Goal: Task Accomplishment & Management: Use online tool/utility

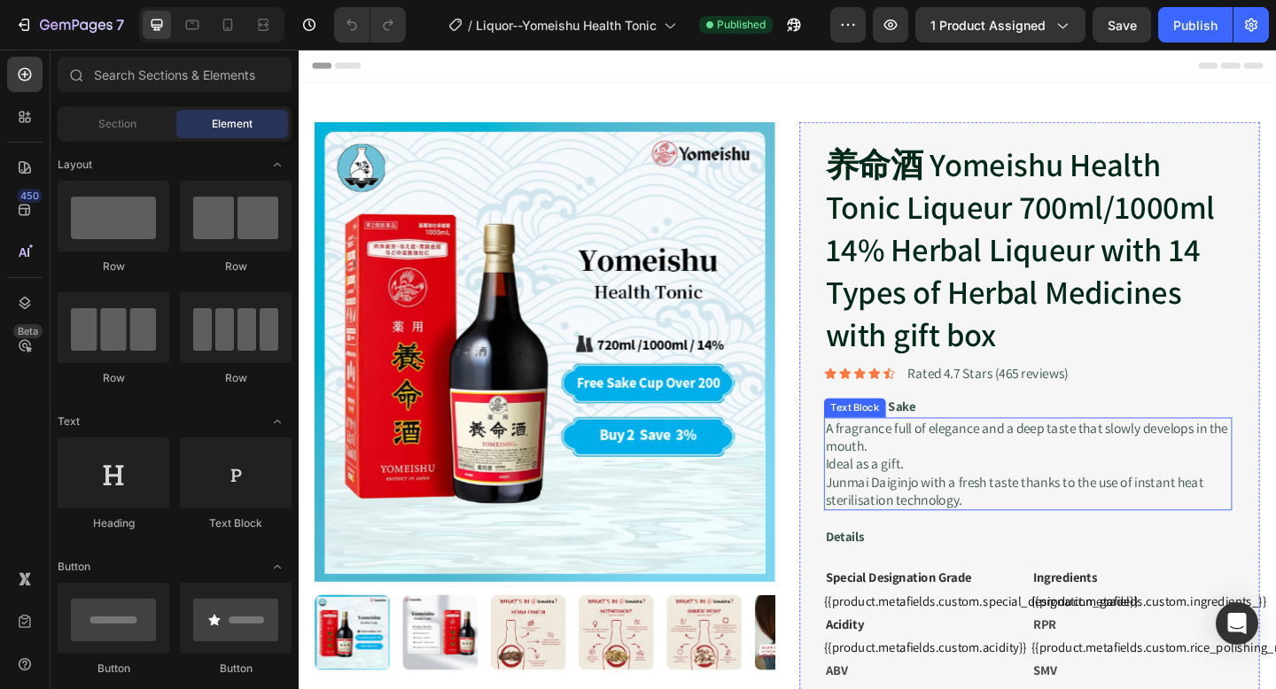
click at [1023, 507] on p "A fragrance full of elegance and a deep taste that slowly develops in the mouth…" at bounding box center [1092, 500] width 440 height 97
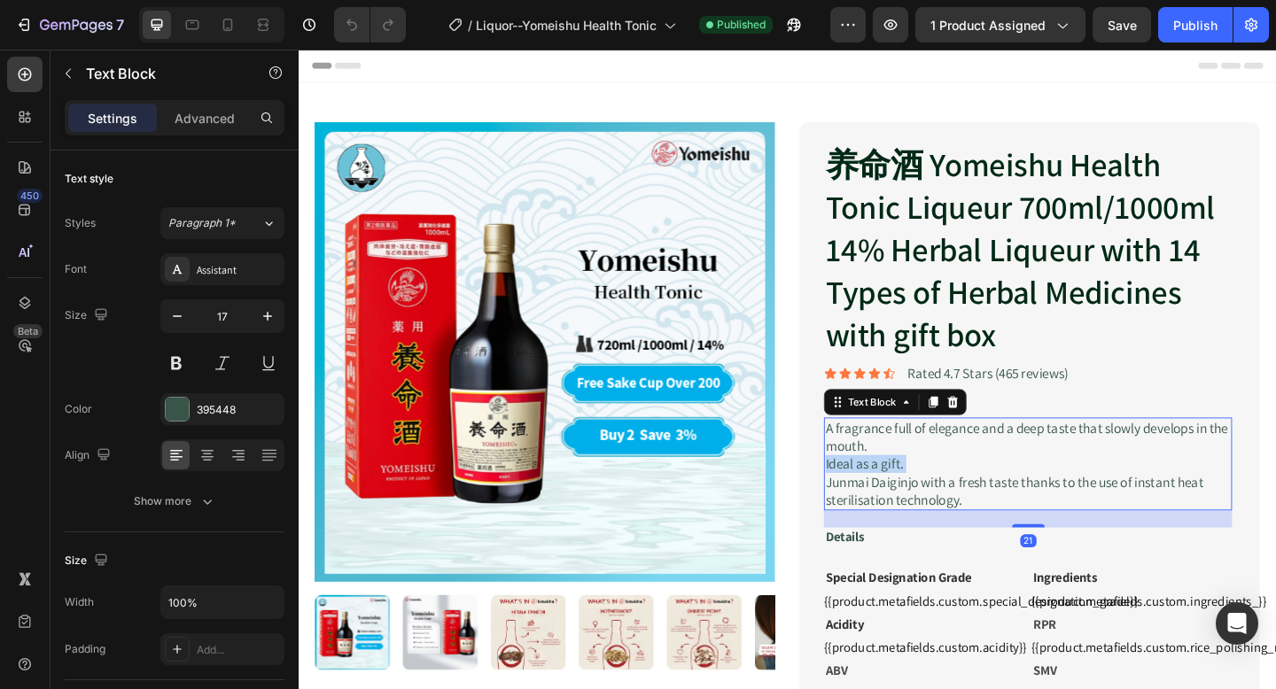
click at [1023, 507] on p "A fragrance full of elegance and a deep taste that slowly develops in the mouth…" at bounding box center [1092, 500] width 440 height 97
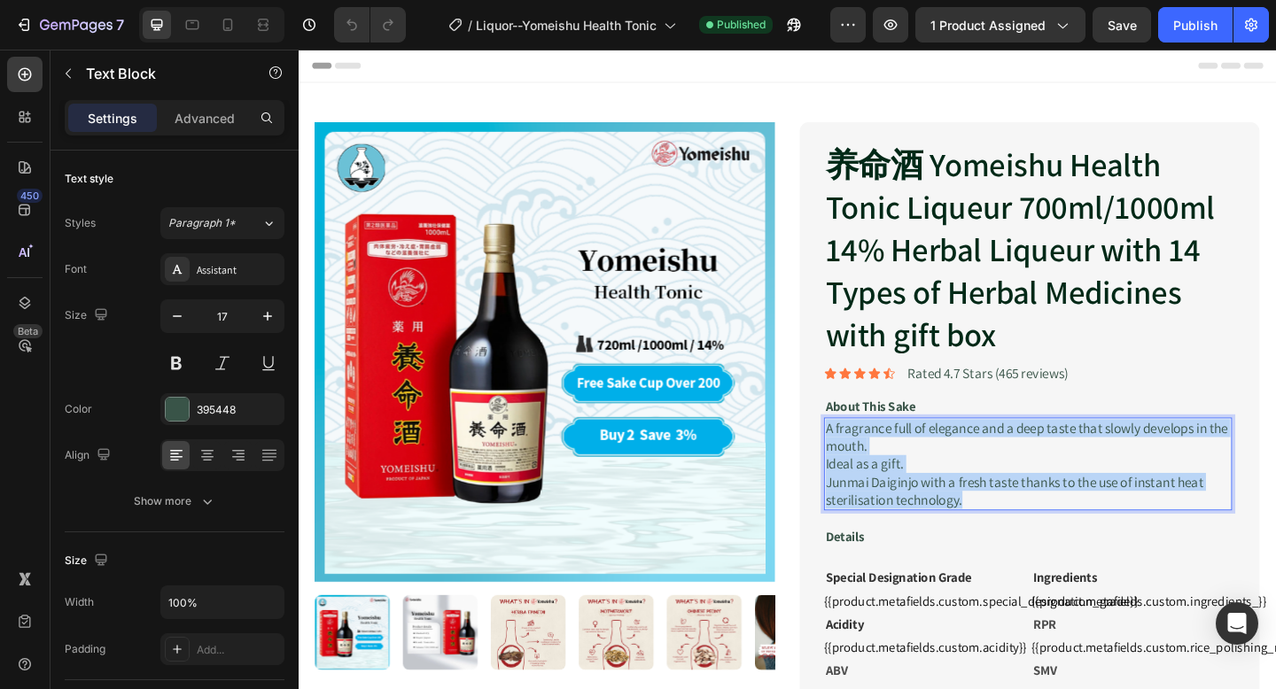
drag, startPoint x: 1029, startPoint y: 540, endPoint x: 872, endPoint y: 455, distance: 178.8
click at [872, 455] on p "A fragrance full of elegance and a deep taste that slowly develops in the mouth…" at bounding box center [1092, 500] width 440 height 97
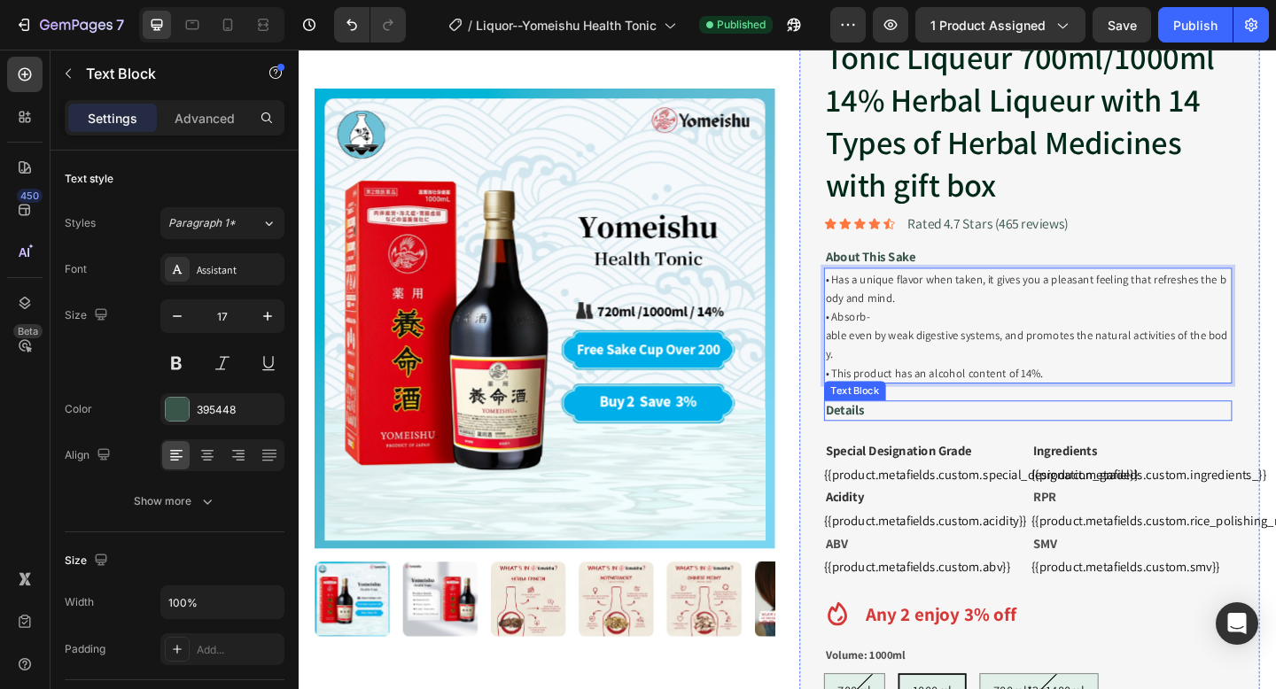
scroll to position [165, 0]
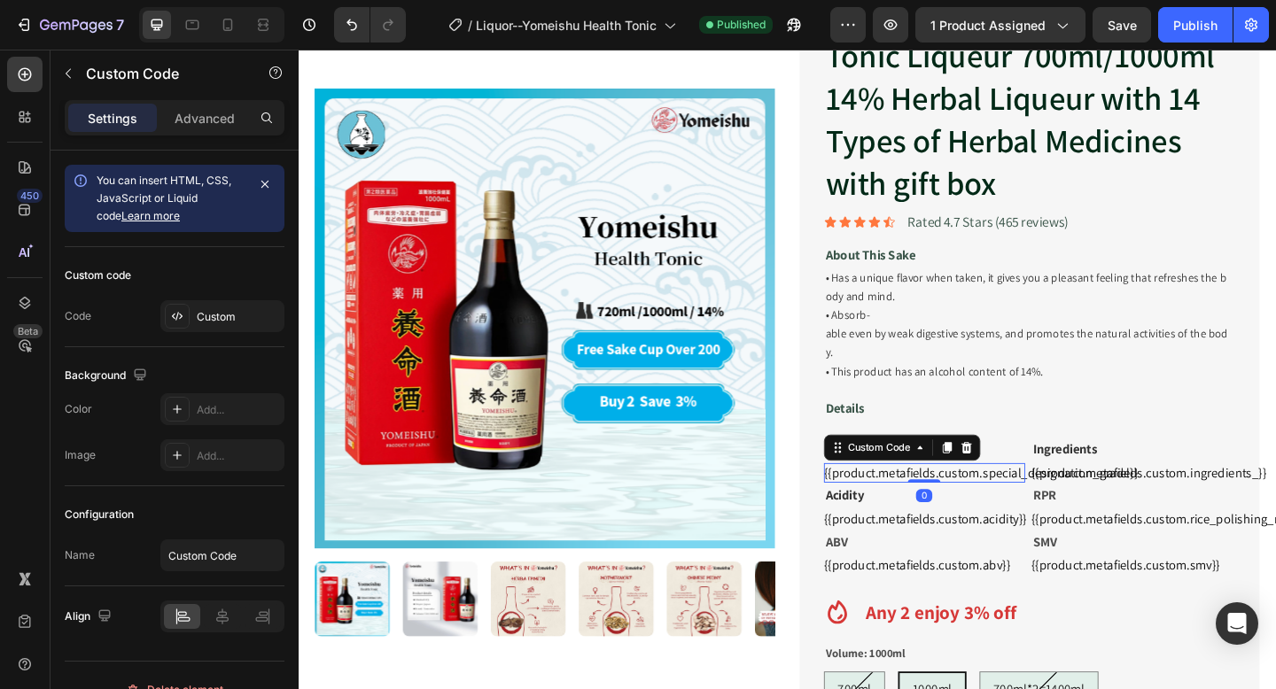
click at [1007, 500] on div "{{product.metafields.custom.special_designation_grade}}" at bounding box center [979, 510] width 219 height 21
click at [1027, 477] on icon at bounding box center [1026, 483] width 12 height 12
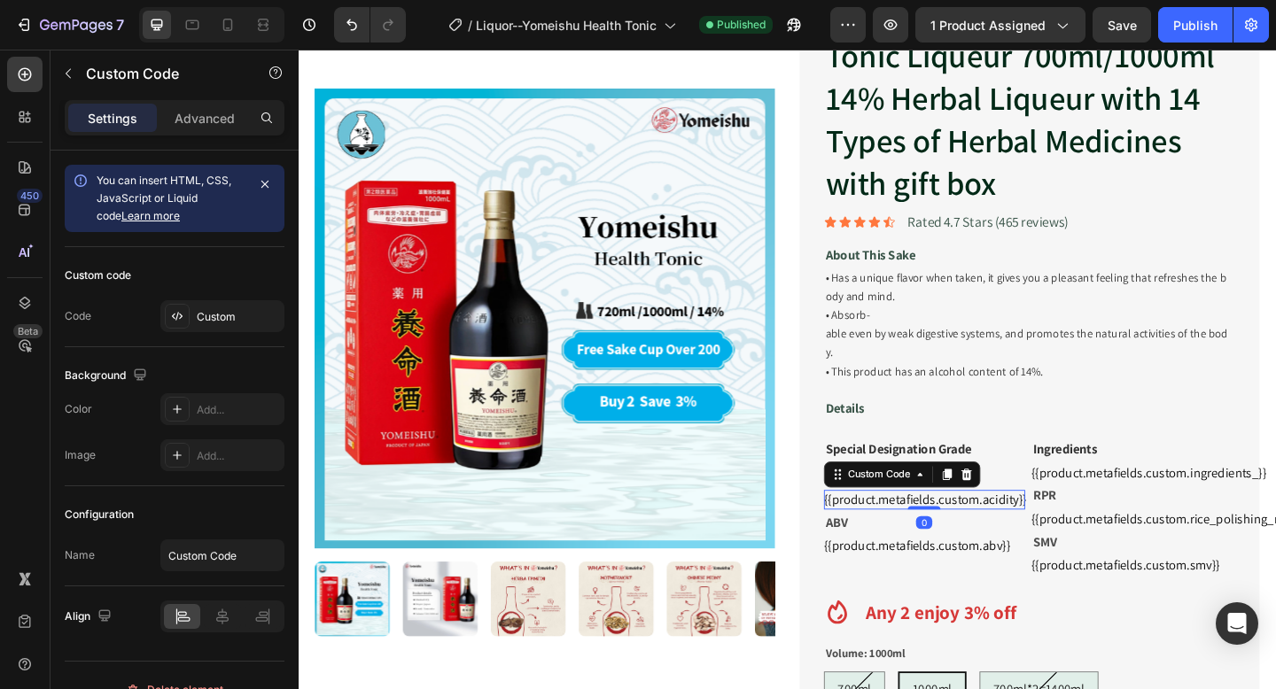
click at [1029, 529] on div "{{product.metafields.custom.acidity}}" at bounding box center [979, 539] width 219 height 21
click at [1027, 505] on icon at bounding box center [1025, 512] width 14 height 14
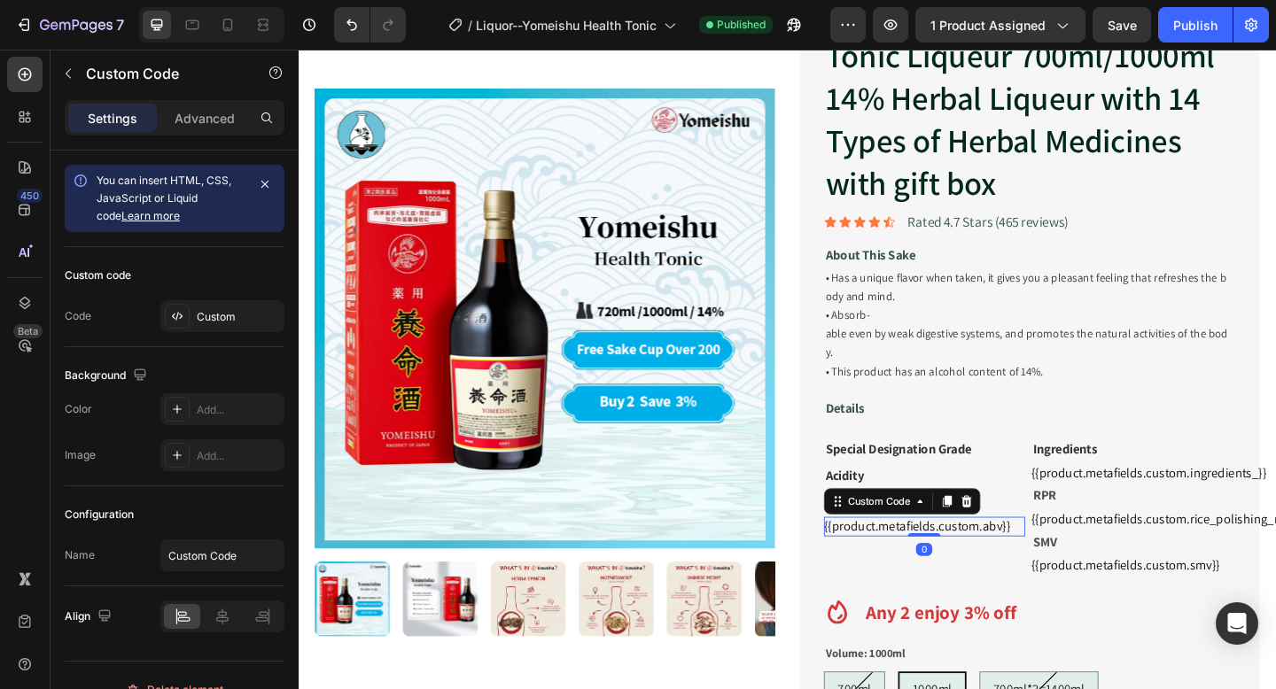
click at [1027, 558] on div "{{product.metafields.custom.abv}}" at bounding box center [979, 568] width 219 height 21
click at [1035, 531] on div at bounding box center [1025, 541] width 21 height 21
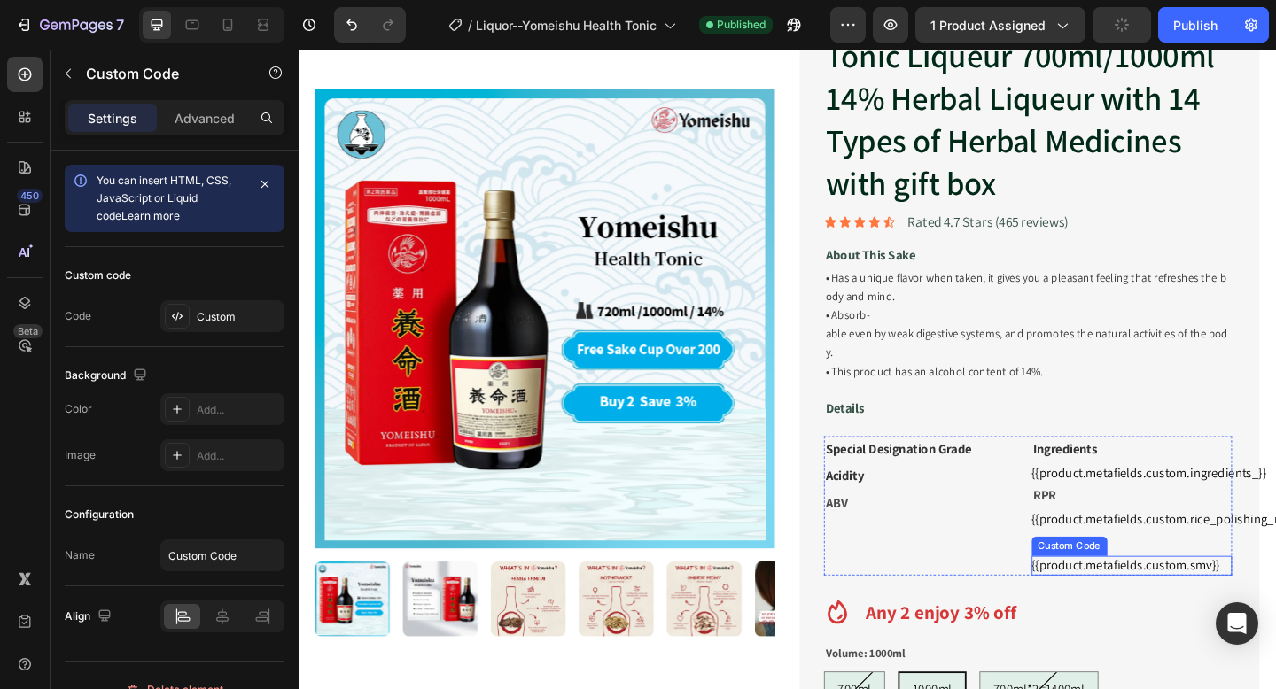
click at [1129, 601] on div "{{product.metafields.custom.smv}}" at bounding box center [1205, 611] width 219 height 21
click at [1259, 573] on div at bounding box center [1250, 583] width 21 height 21
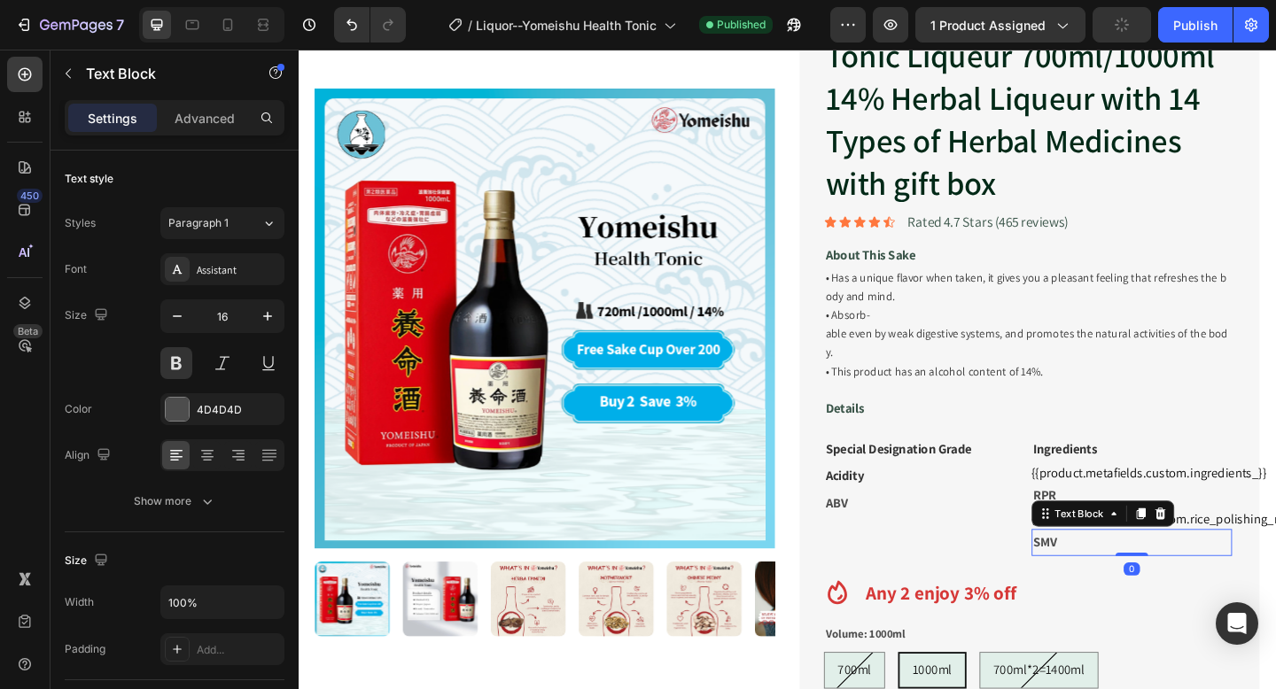
click at [1128, 573] on p "SMV" at bounding box center [1205, 586] width 215 height 26
click at [1240, 548] on icon at bounding box center [1236, 555] width 14 height 14
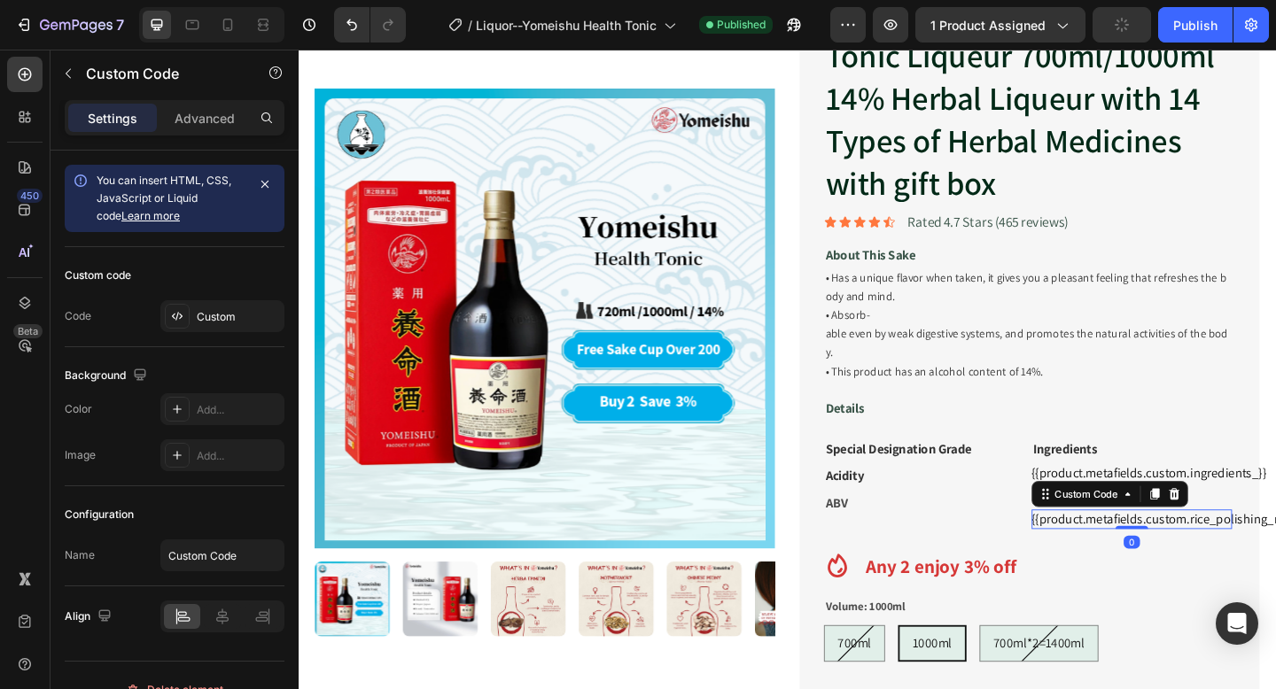
click at [1223, 550] on div "{{product.metafields.custom.rice_polishing_rate}}" at bounding box center [1205, 560] width 219 height 21
click at [1260, 523] on div at bounding box center [1250, 533] width 21 height 21
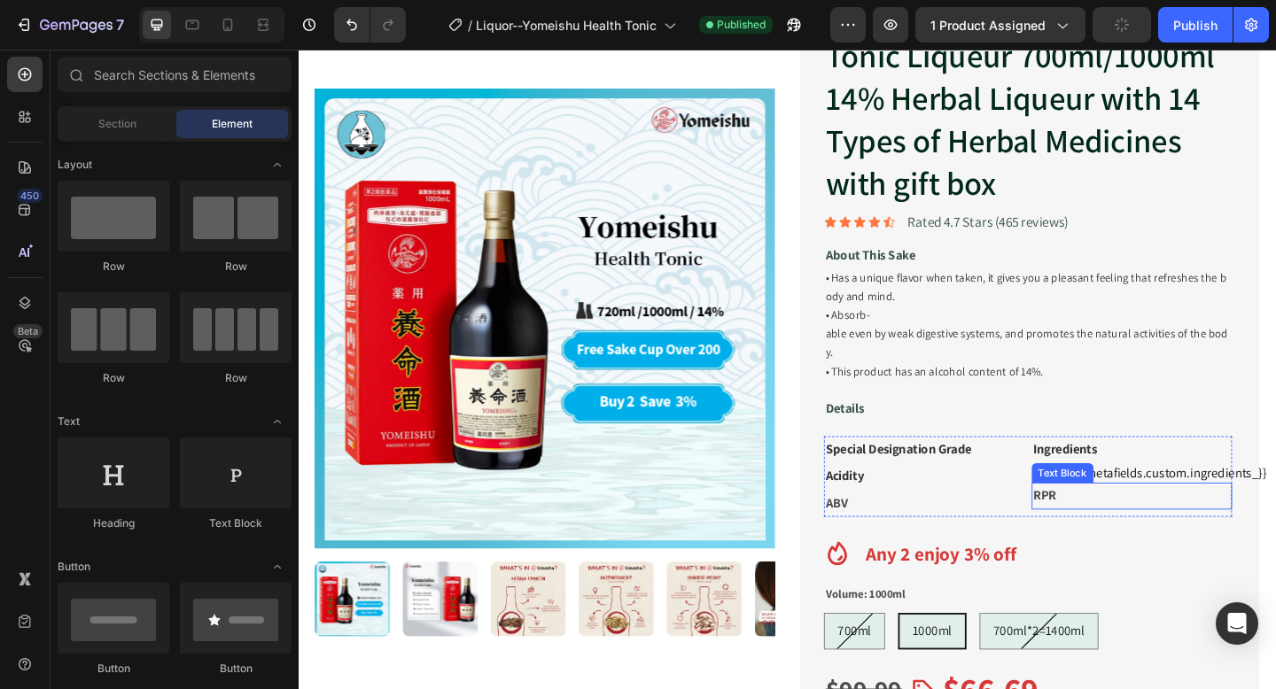
click at [1145, 523] on p "RPR" at bounding box center [1205, 536] width 215 height 26
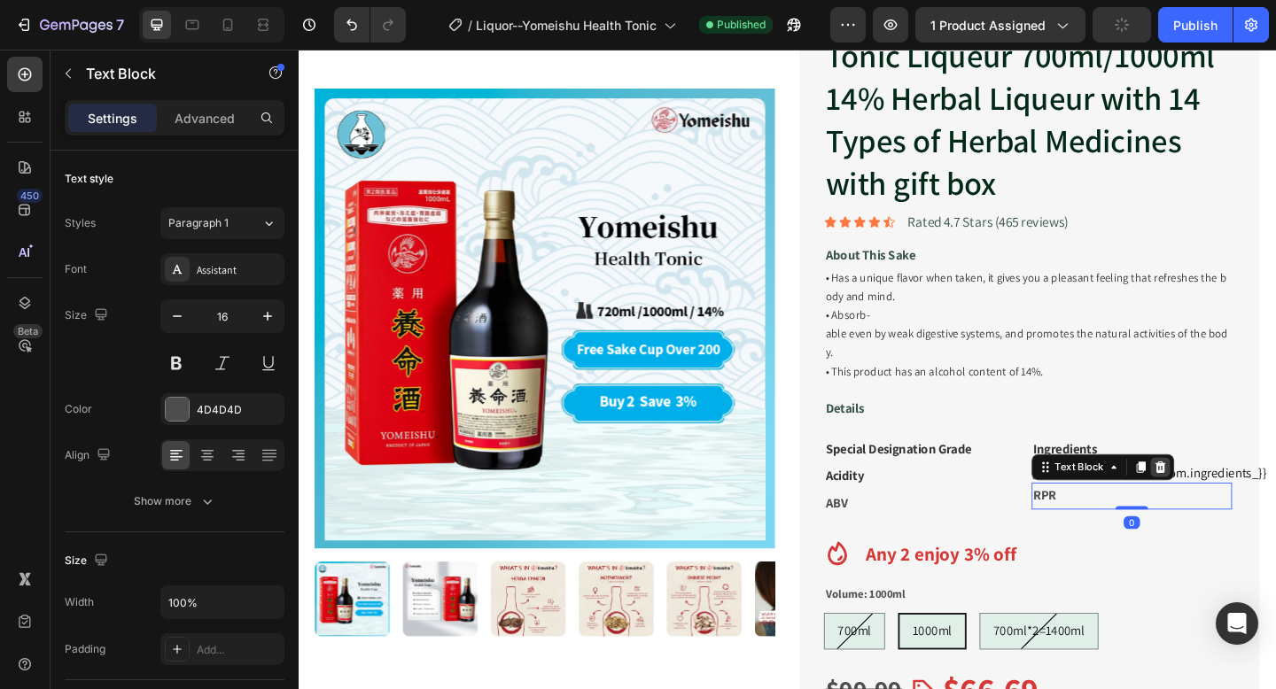
click at [1238, 498] on icon at bounding box center [1236, 504] width 12 height 12
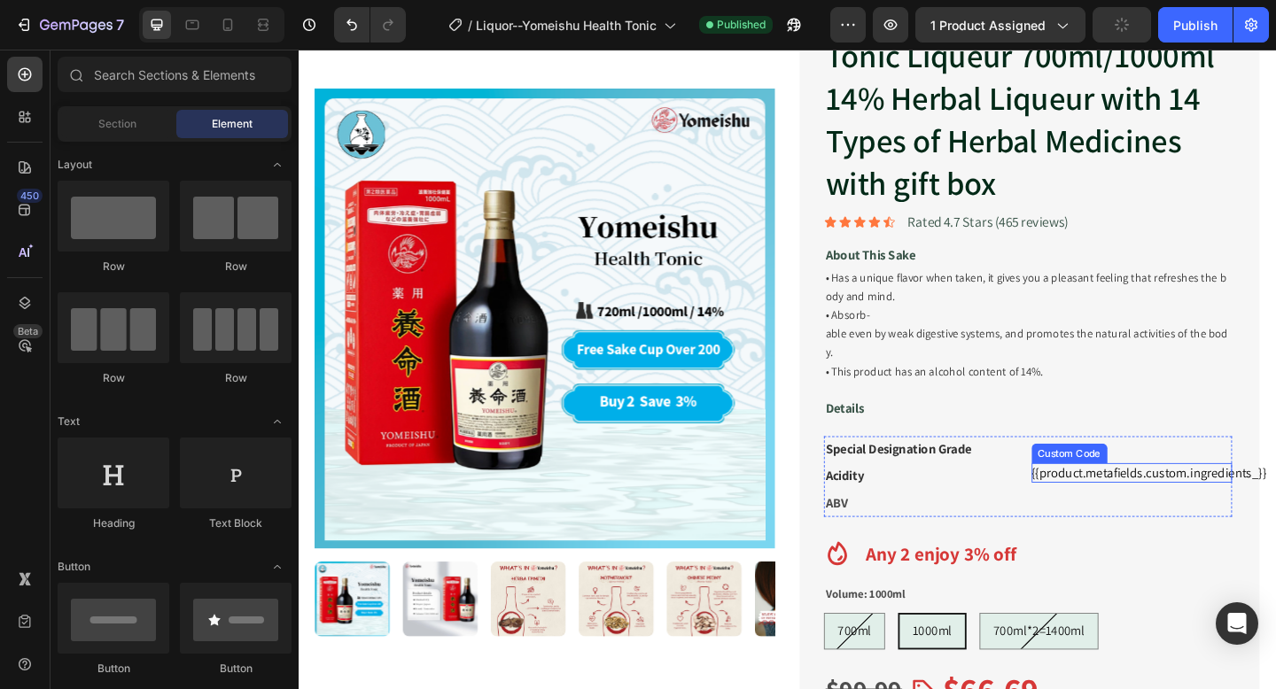
click at [1232, 500] on div "{{product.metafields.custom.ingredients_}}" at bounding box center [1205, 510] width 219 height 21
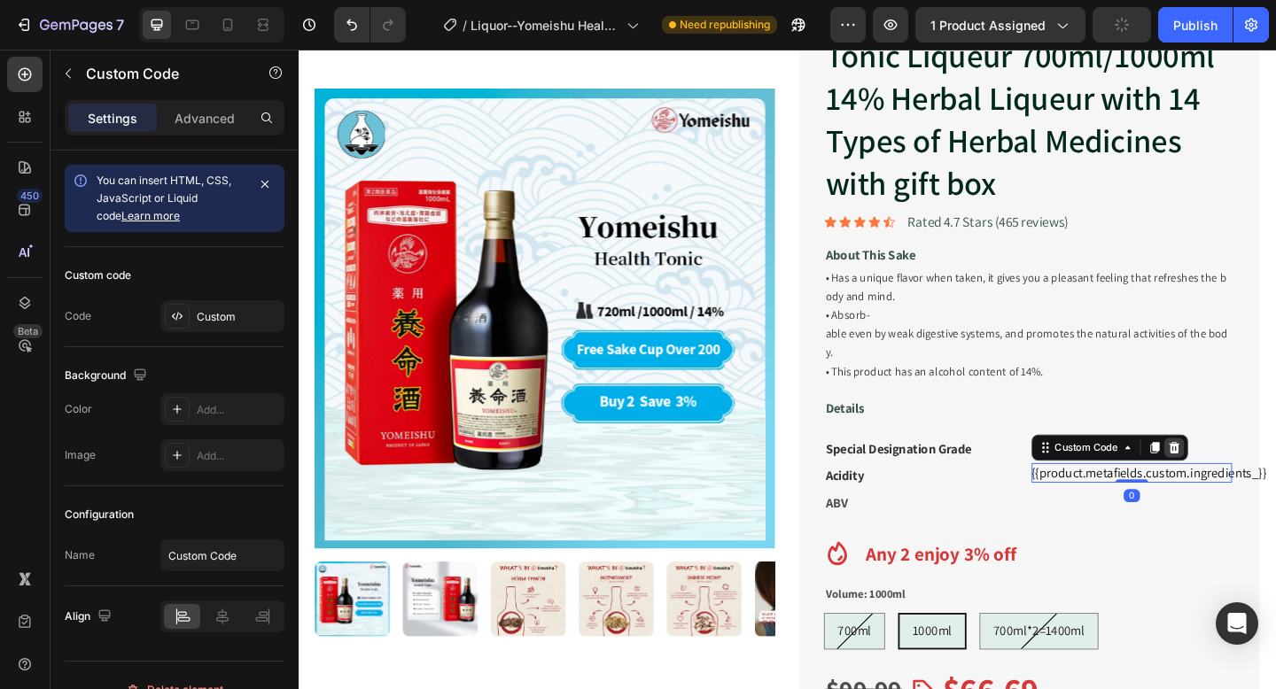
click at [1252, 472] on div at bounding box center [1250, 482] width 21 height 21
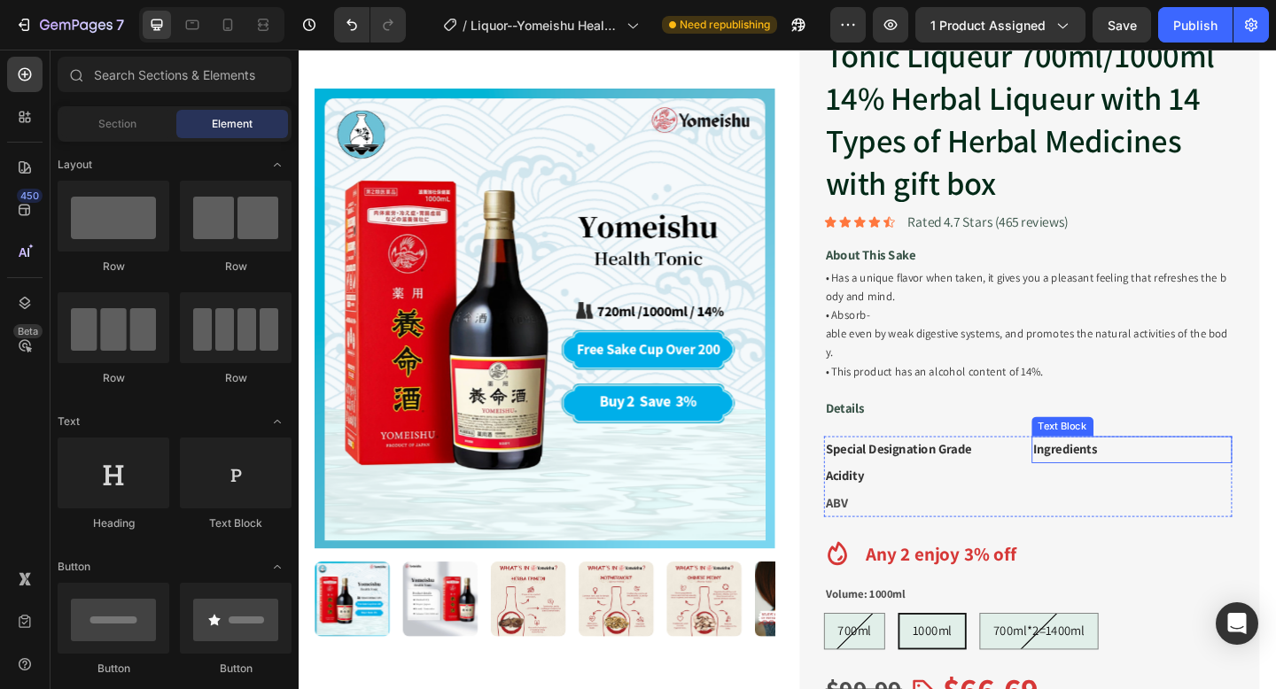
click at [1151, 475] on strong "Ingredients" at bounding box center [1133, 484] width 70 height 19
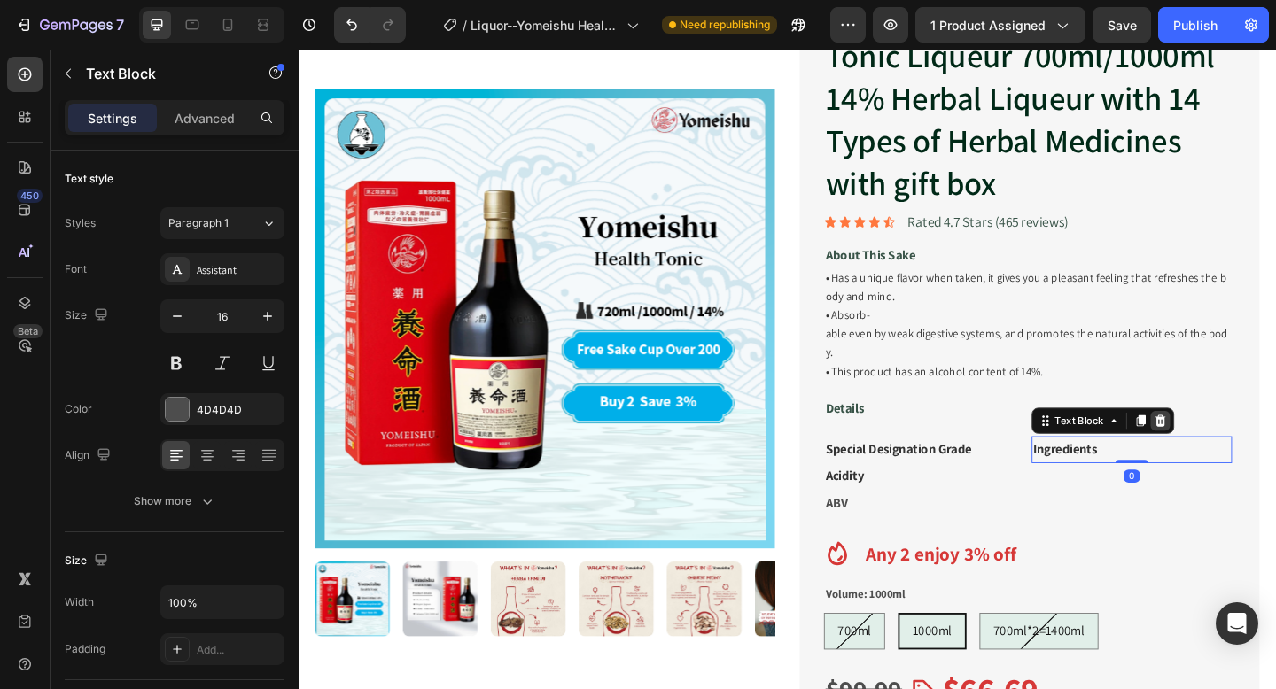
click at [1234, 447] on icon at bounding box center [1236, 453] width 12 height 12
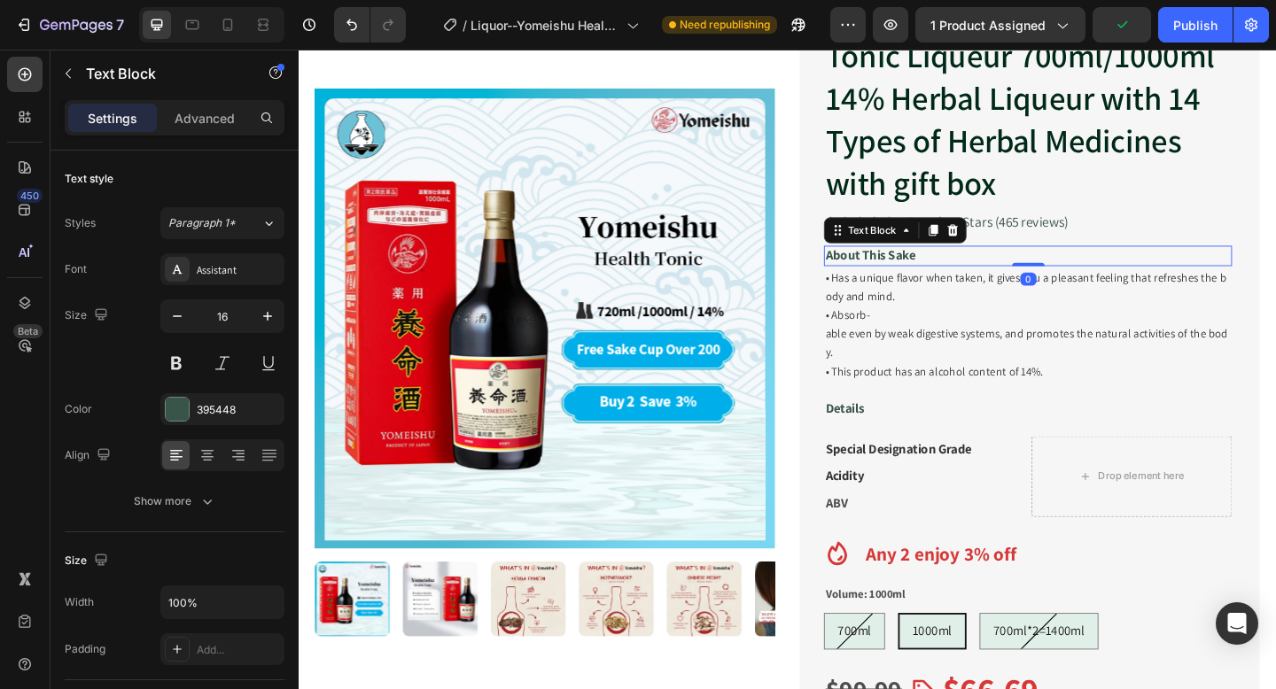
click at [968, 271] on strong "About This Sake" at bounding box center [921, 273] width 98 height 19
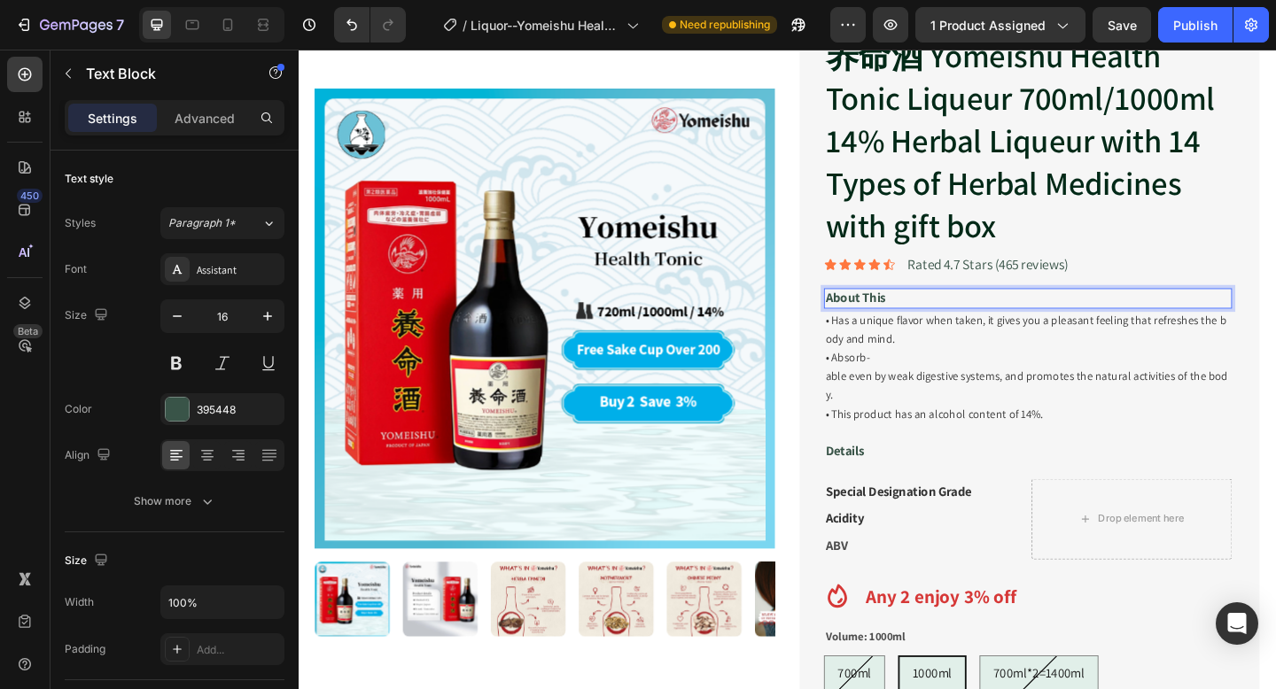
scroll to position [115, 0]
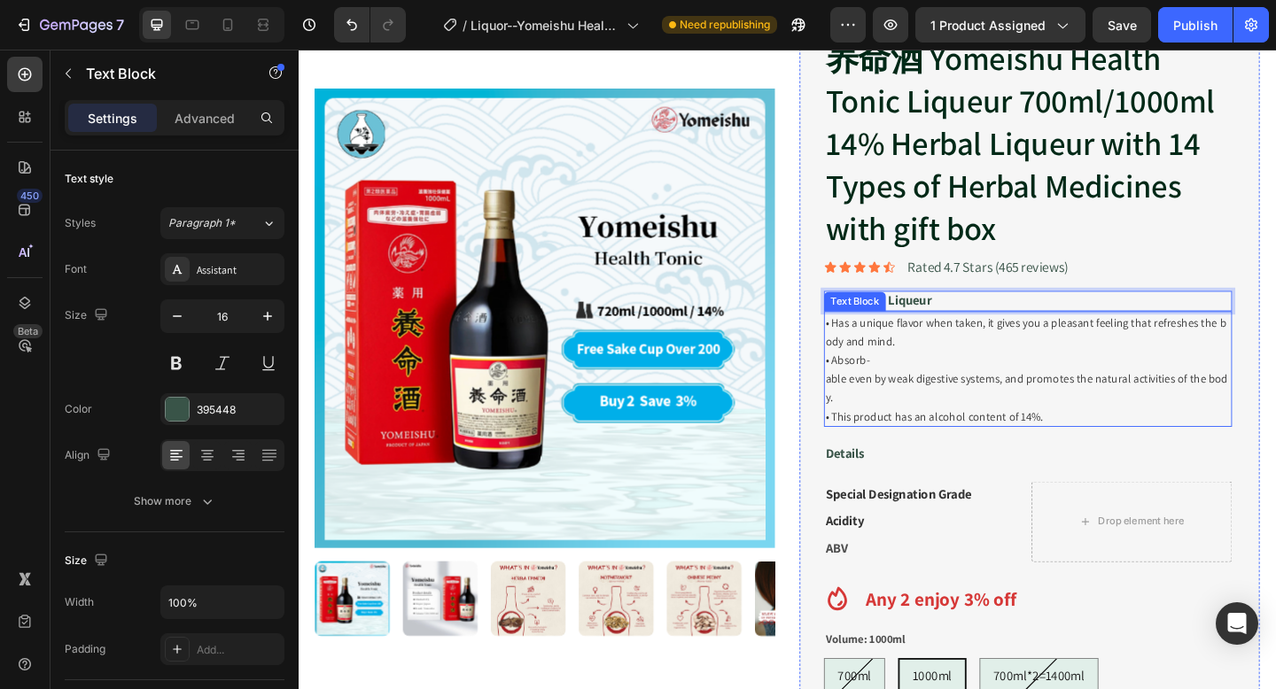
click at [937, 439] on div "• Has a unique flavor when taken, it gives you a pleasant feeling that refreshe…" at bounding box center [1092, 398] width 444 height 127
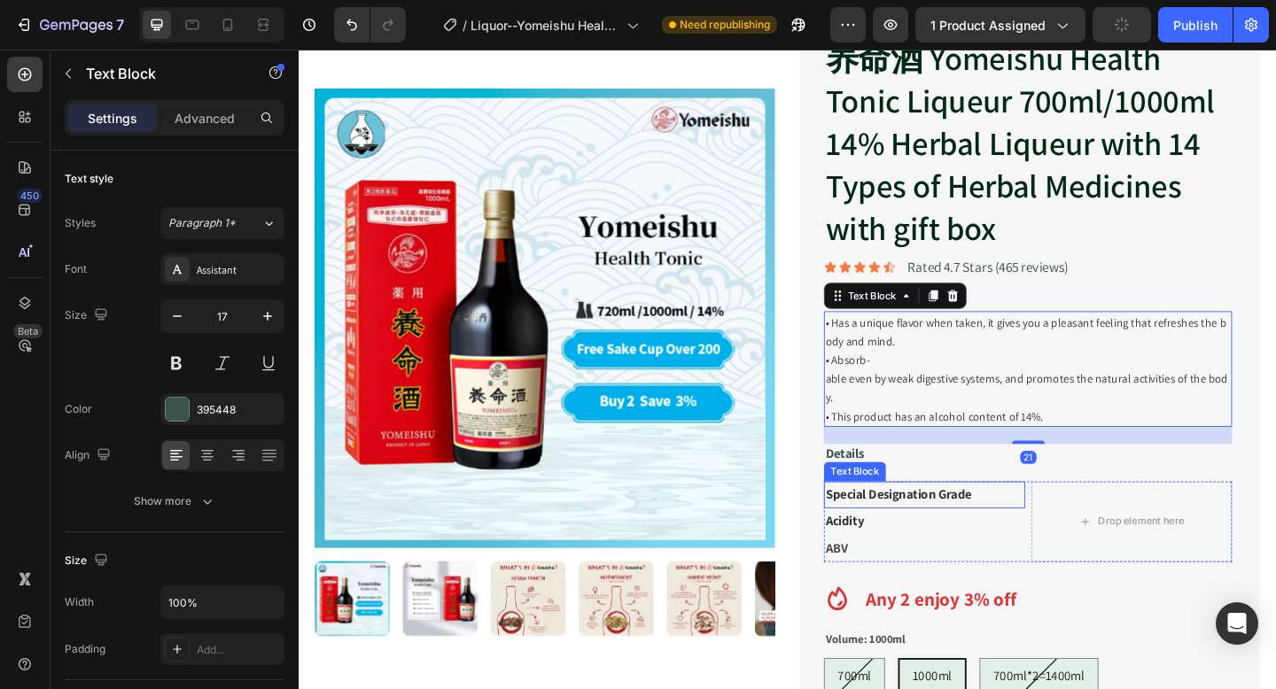
click at [1003, 525] on strong "Special Designation Grade" at bounding box center [951, 534] width 159 height 19
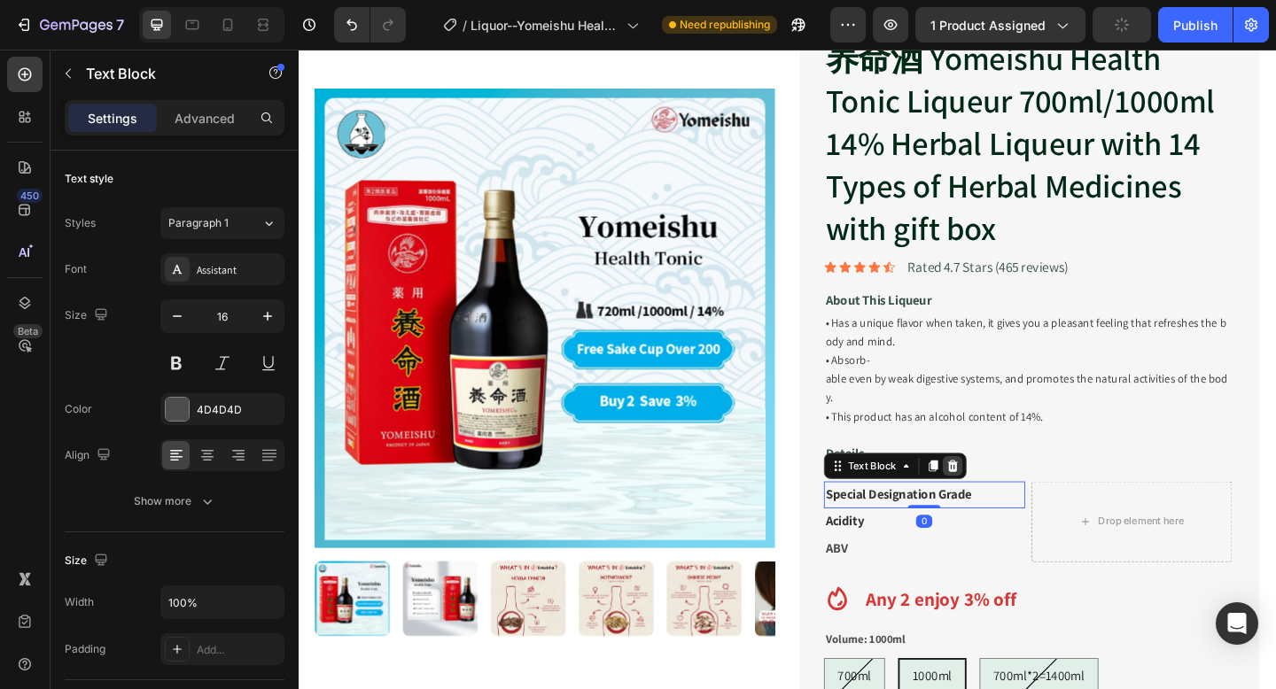
click at [1010, 497] on icon at bounding box center [1011, 503] width 12 height 12
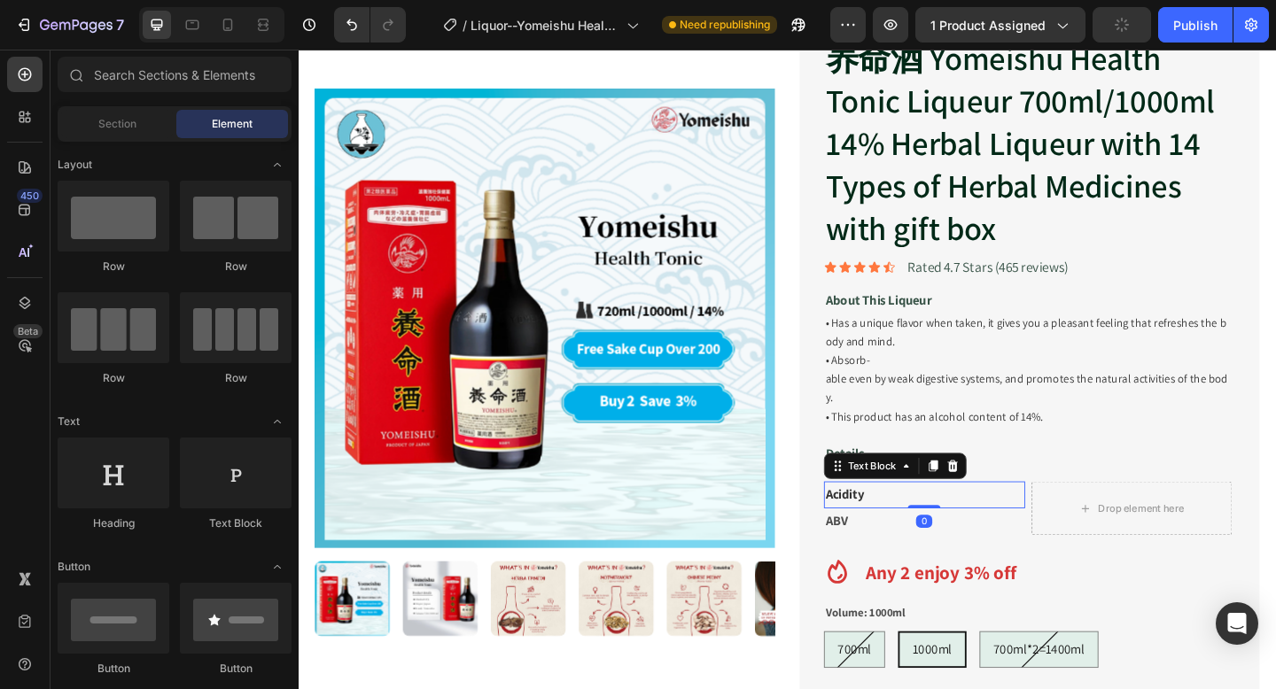
click at [937, 522] on p "Acidity" at bounding box center [979, 535] width 215 height 26
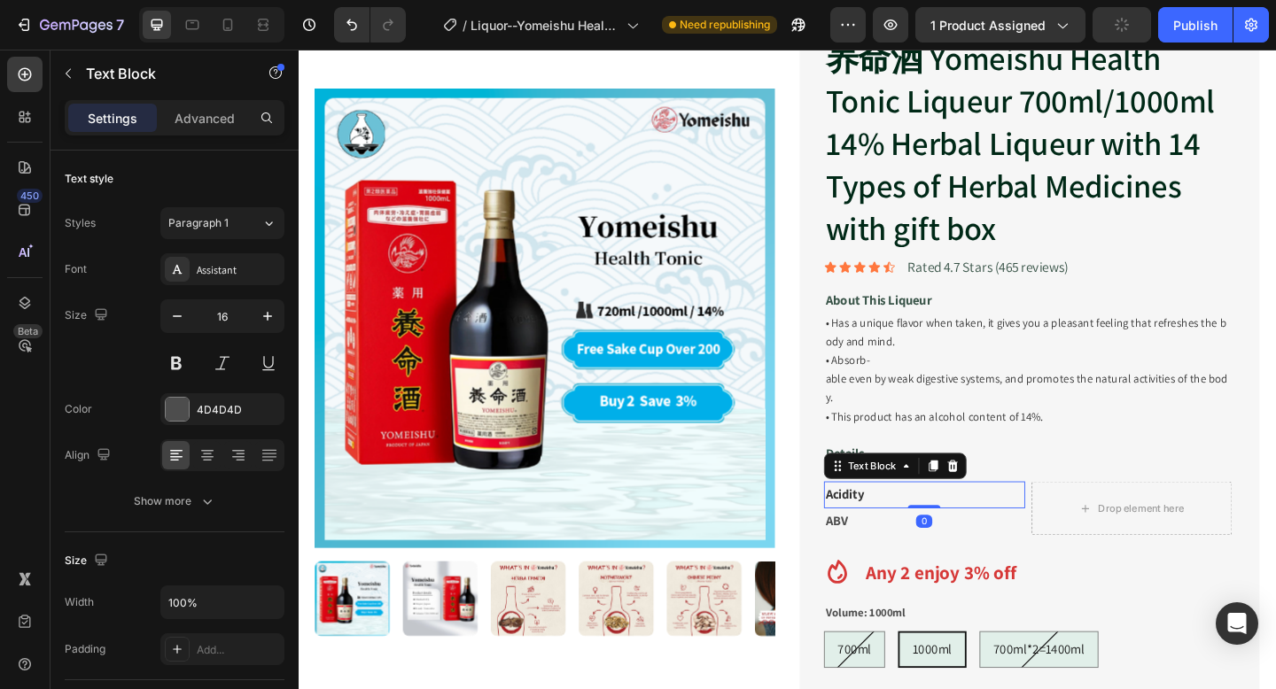
click at [937, 522] on p "Acidity" at bounding box center [979, 535] width 215 height 26
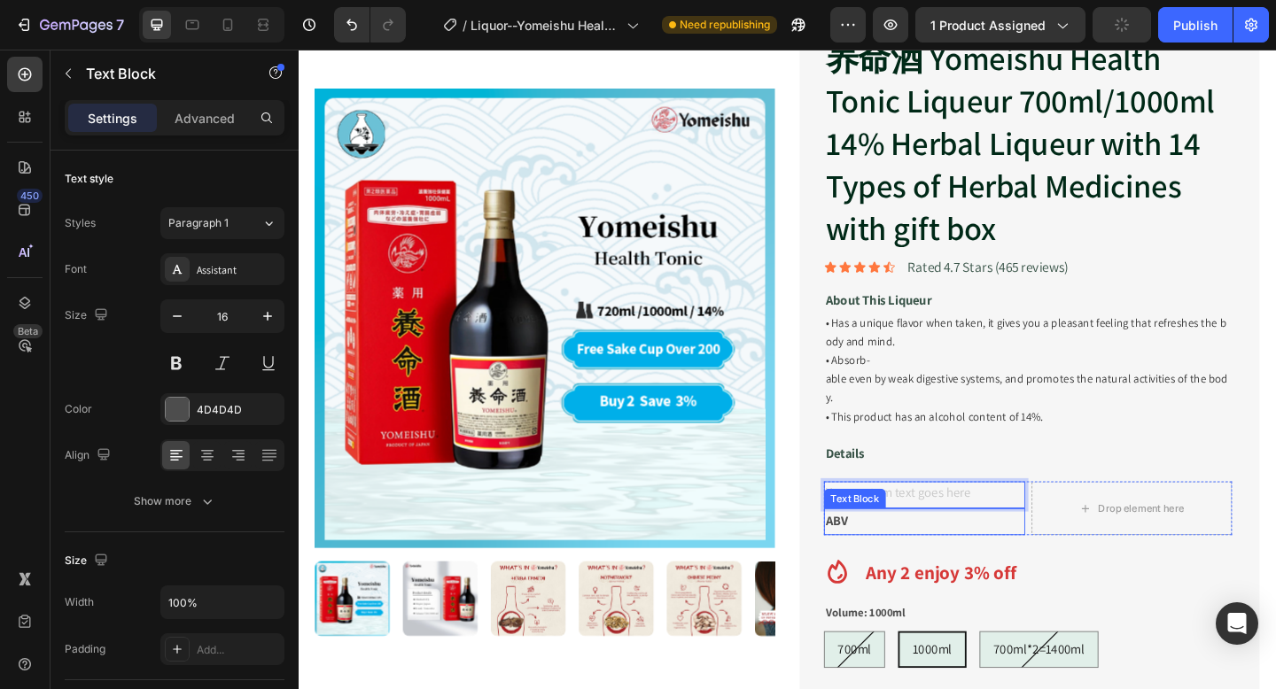
click at [940, 551] on p "ABV" at bounding box center [979, 564] width 215 height 26
click at [904, 520] on div "Rich Text Editor. Editing area: main" at bounding box center [979, 534] width 219 height 29
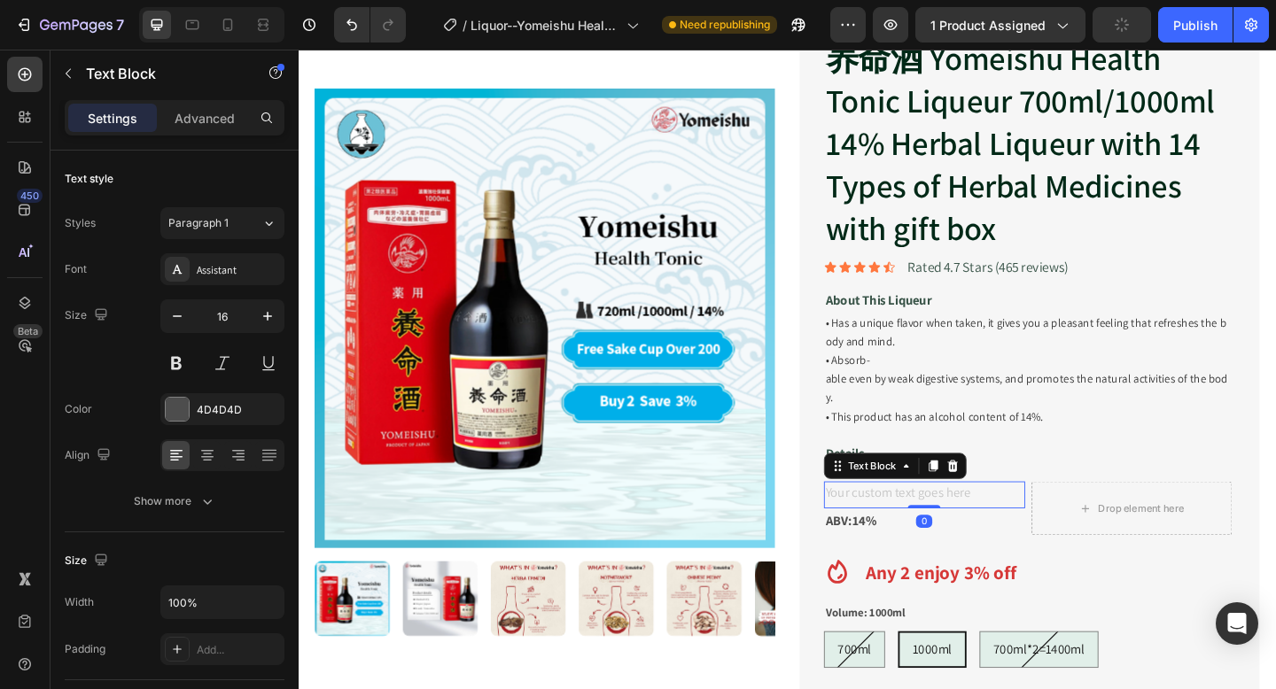
click at [904, 520] on div "Rich Text Editor. Editing area: main" at bounding box center [979, 534] width 219 height 29
click at [906, 522] on p "With Box" at bounding box center [979, 535] width 215 height 26
click at [905, 522] on p "With Box" at bounding box center [979, 535] width 215 height 26
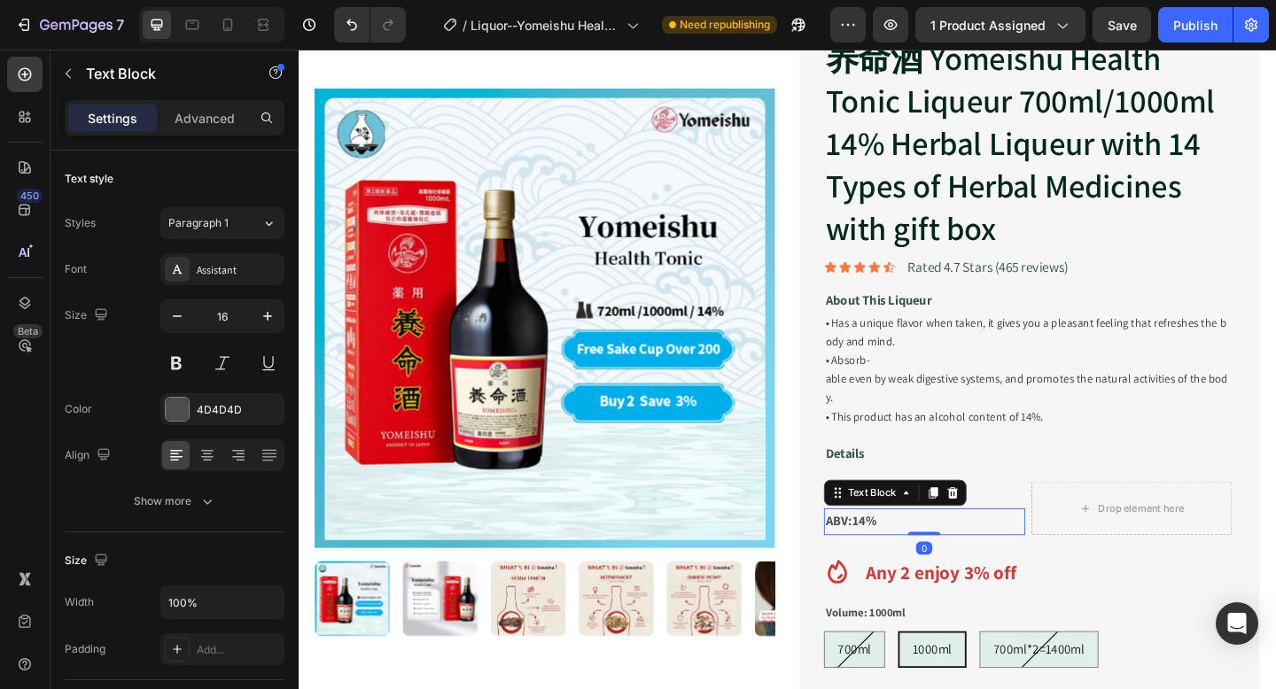
click at [966, 551] on p "ABV:14%" at bounding box center [979, 564] width 215 height 26
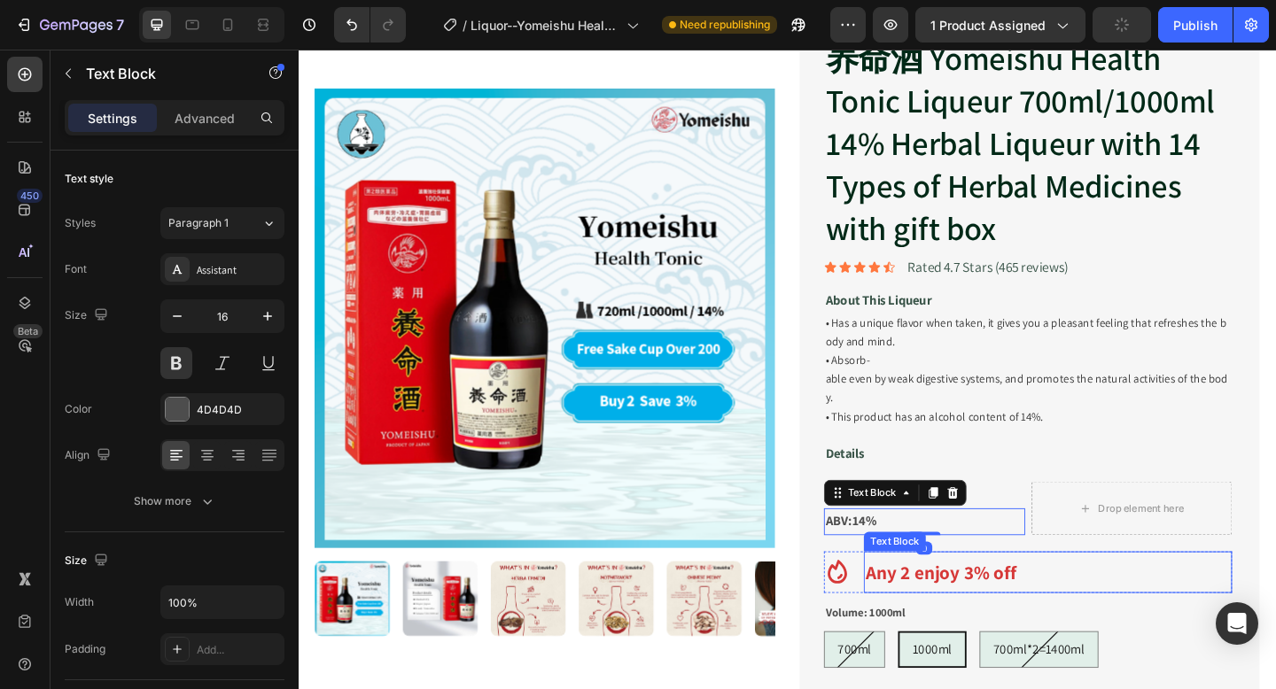
click at [1168, 604] on p "Any 2 enjoy 3% off" at bounding box center [1113, 619] width 397 height 42
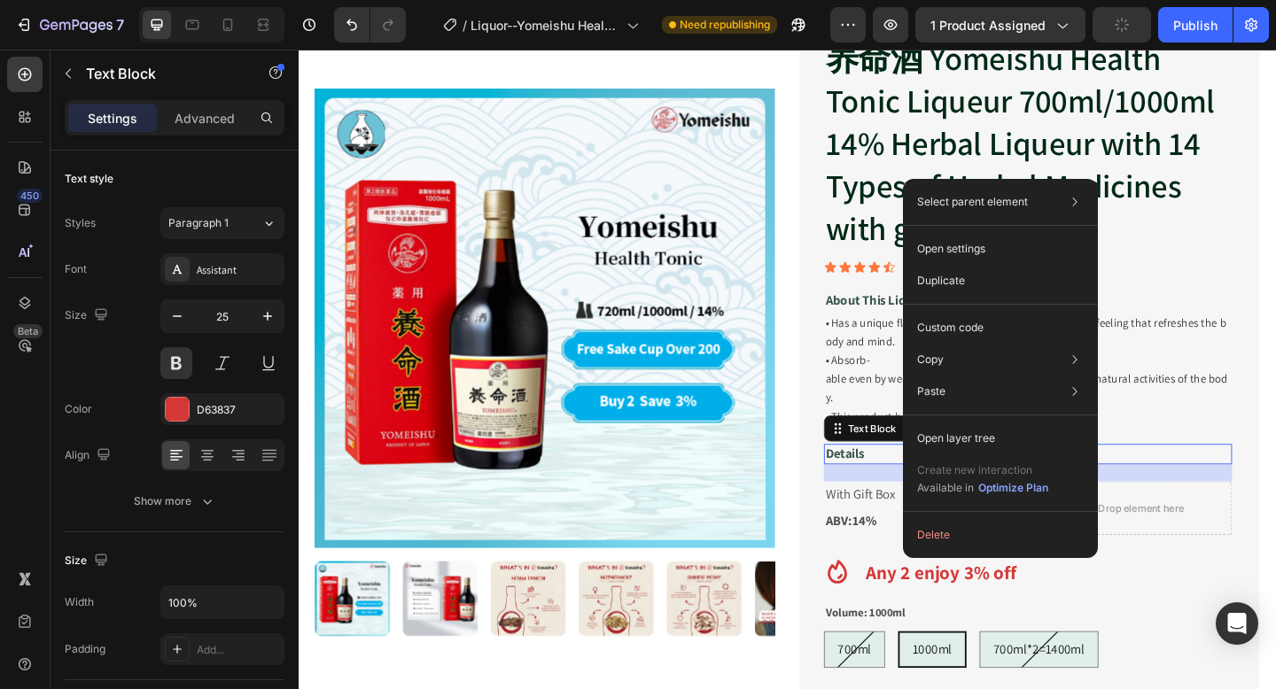
click at [1227, 481] on p "Details" at bounding box center [1092, 490] width 440 height 19
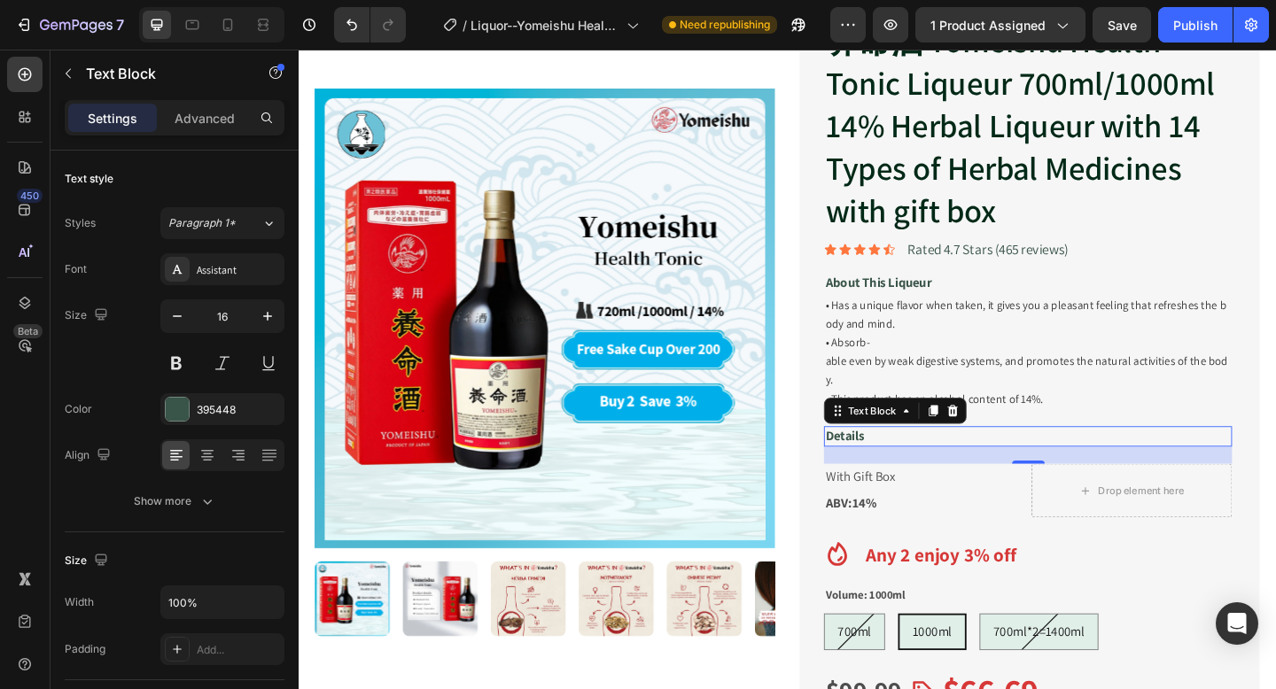
scroll to position [145, 0]
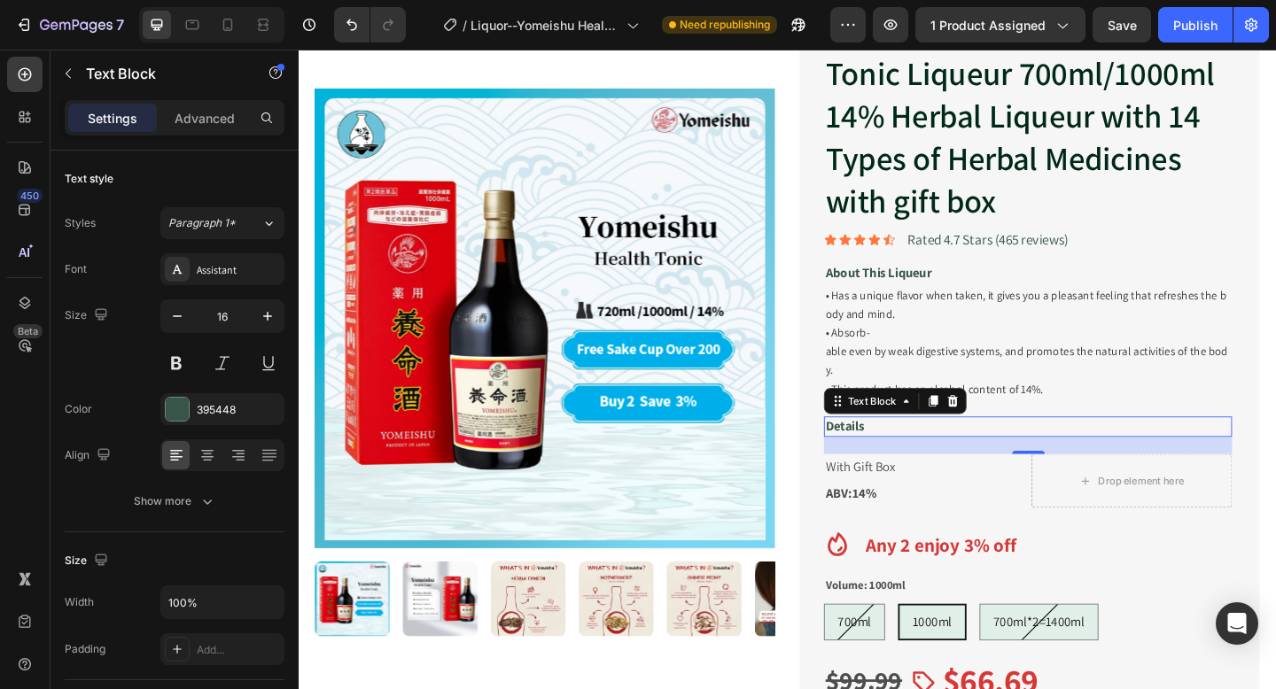
click at [954, 451] on p "Details" at bounding box center [1092, 460] width 440 height 19
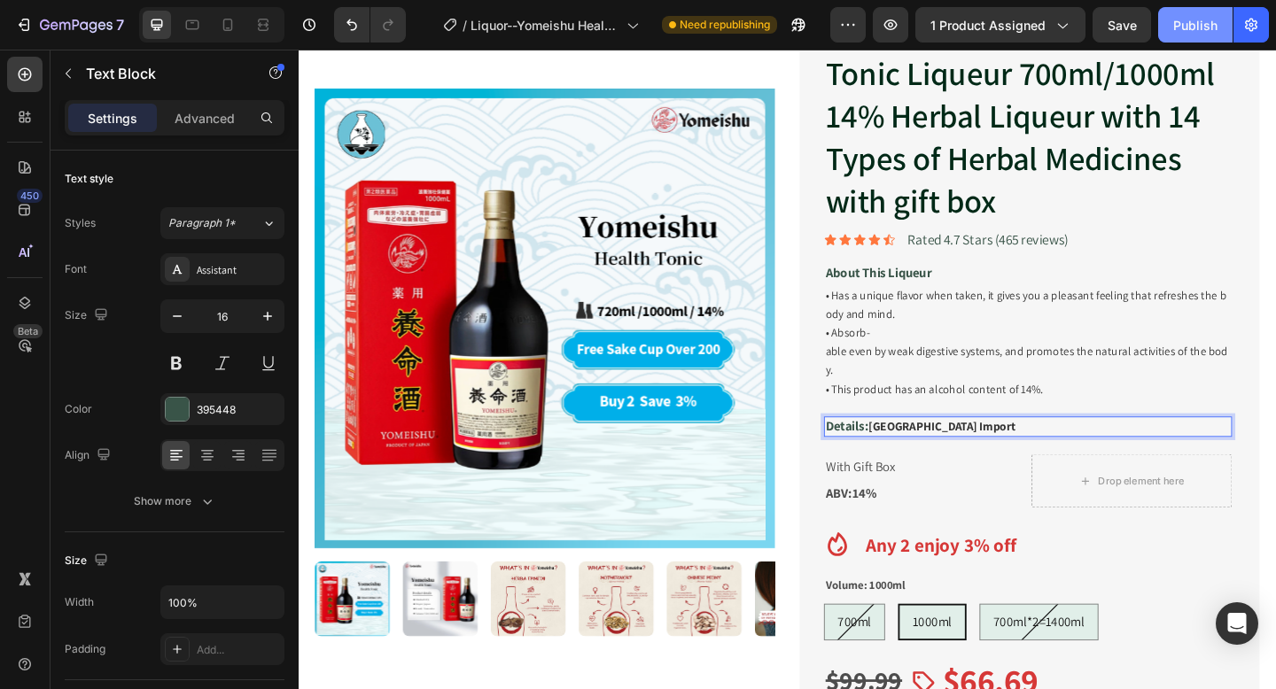
click at [1189, 27] on div "Publish" at bounding box center [1195, 25] width 44 height 19
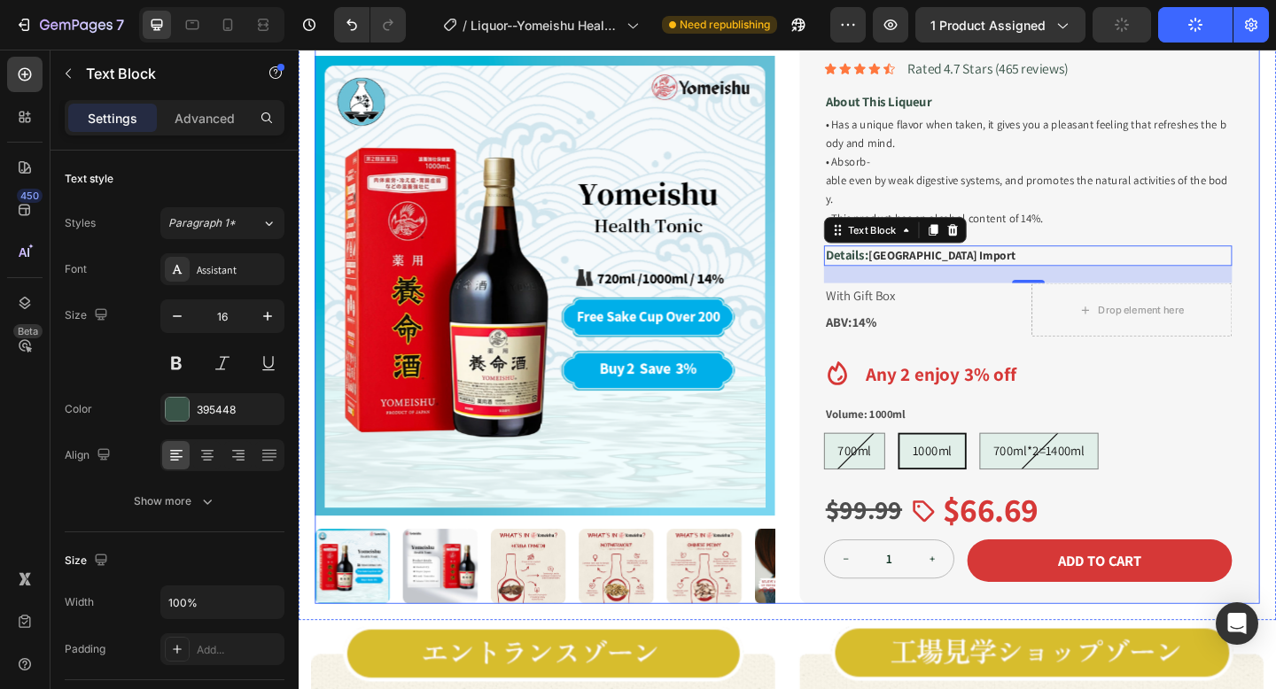
scroll to position [0, 0]
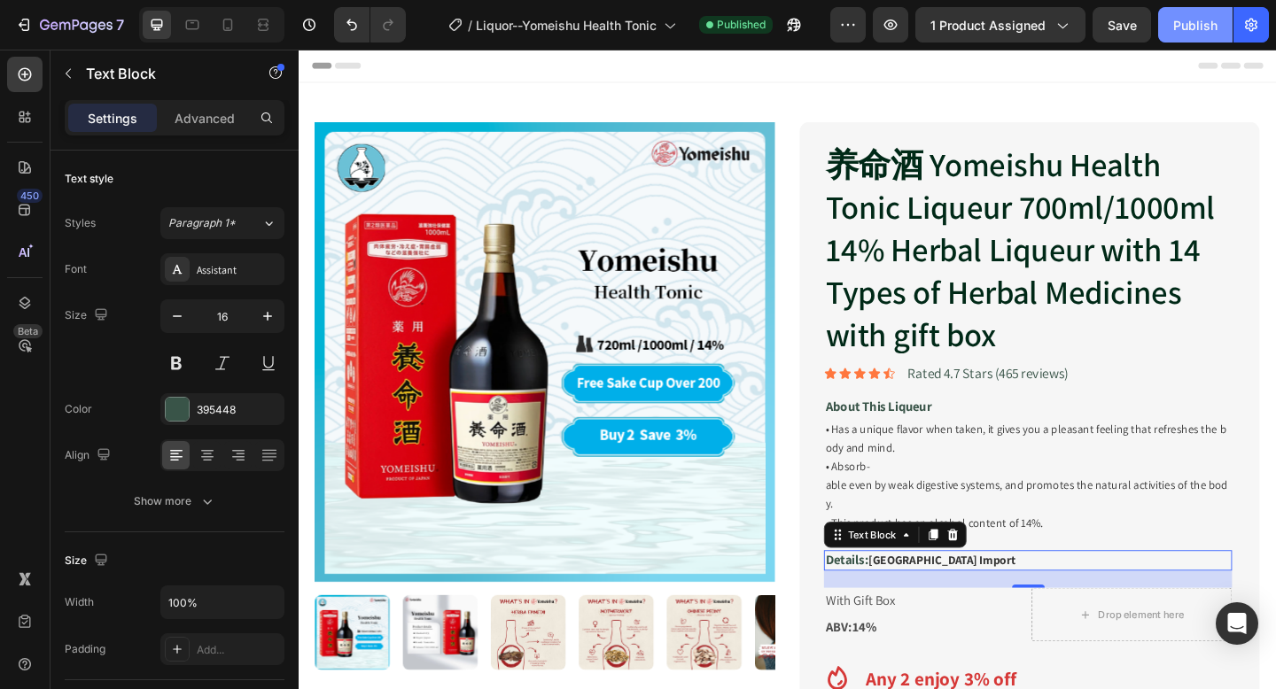
click at [1200, 28] on div "Publish" at bounding box center [1195, 25] width 44 height 19
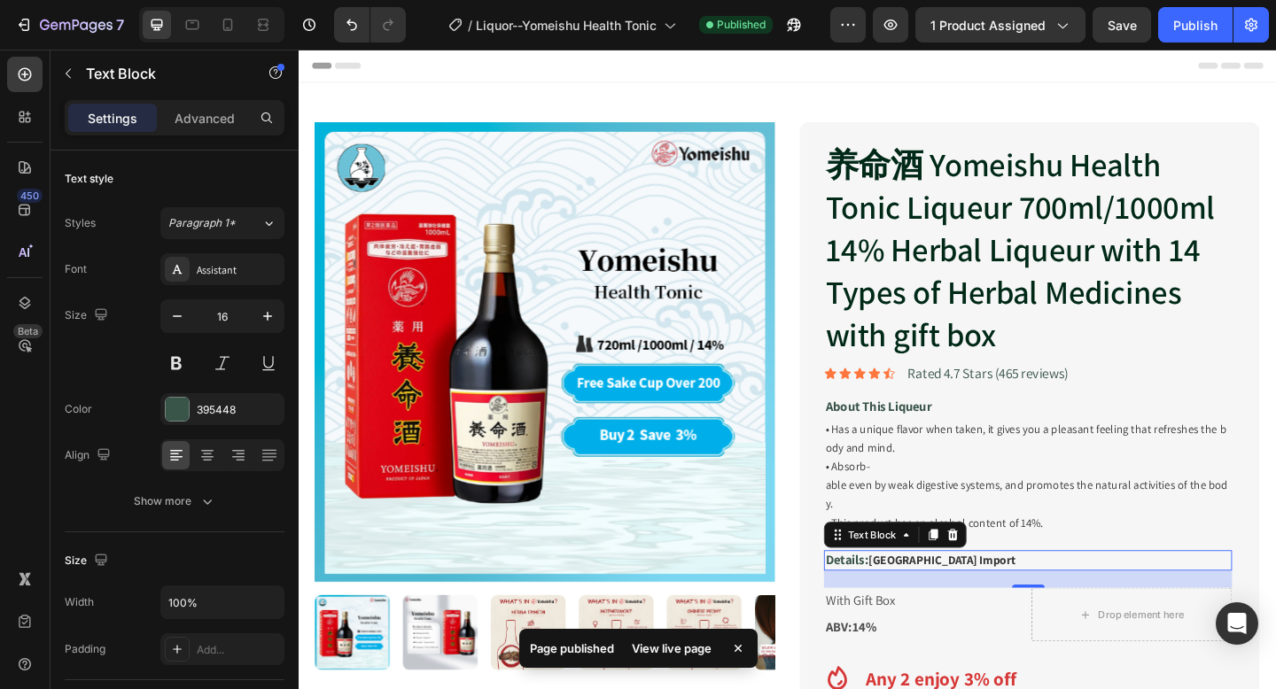
click at [46, 4] on div "7 Version history / Liquor--Yomeishu Health Tonic Published Preview 1 product a…" at bounding box center [638, 25] width 1276 height 51
click at [58, 34] on div "7" at bounding box center [82, 24] width 84 height 21
